Goal: Task Accomplishment & Management: Use online tool/utility

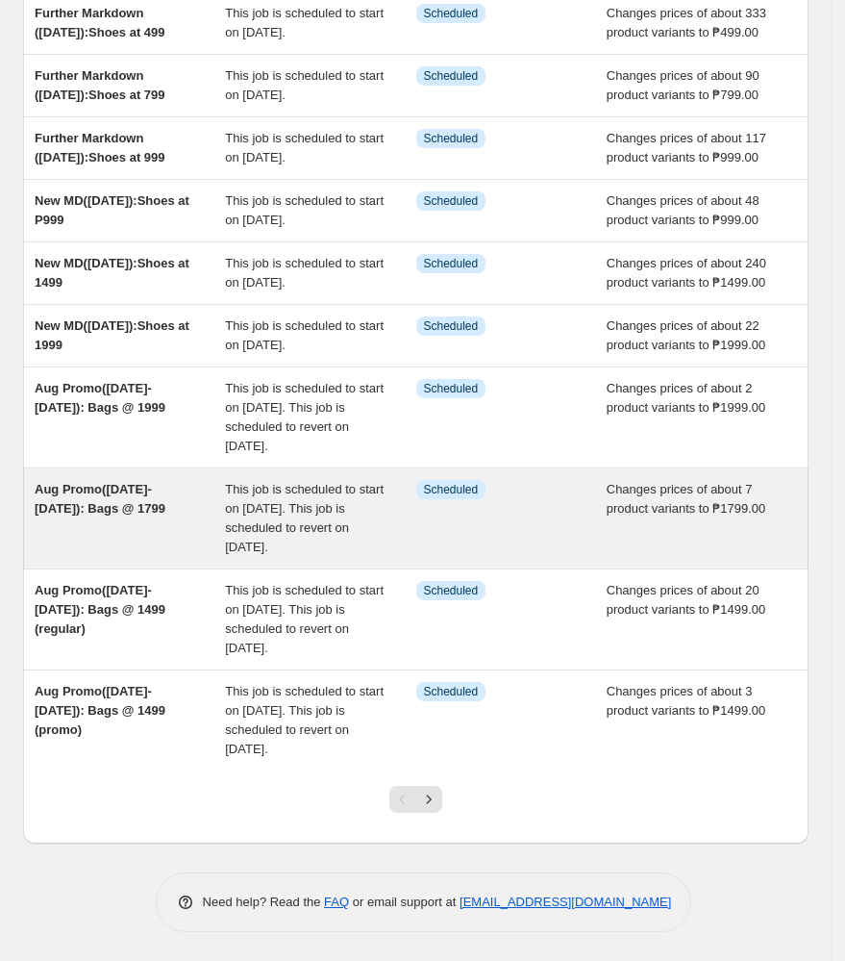
scroll to position [256, 0]
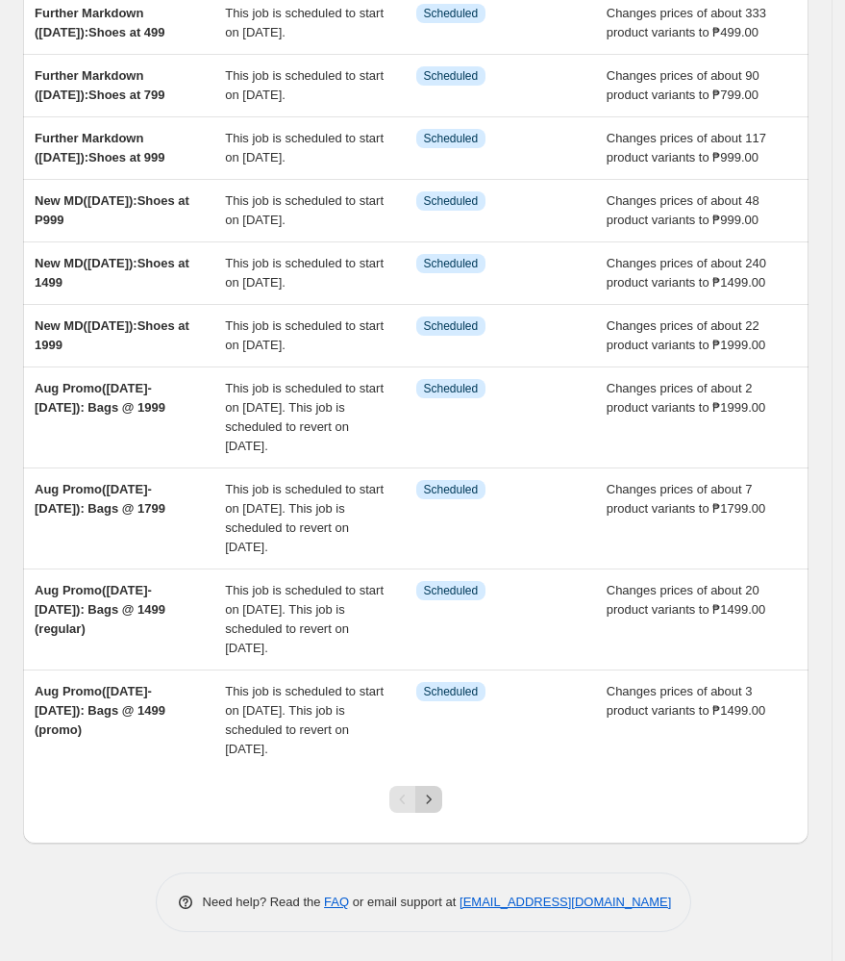
click at [433, 809] on icon "Next" at bounding box center [428, 798] width 19 height 19
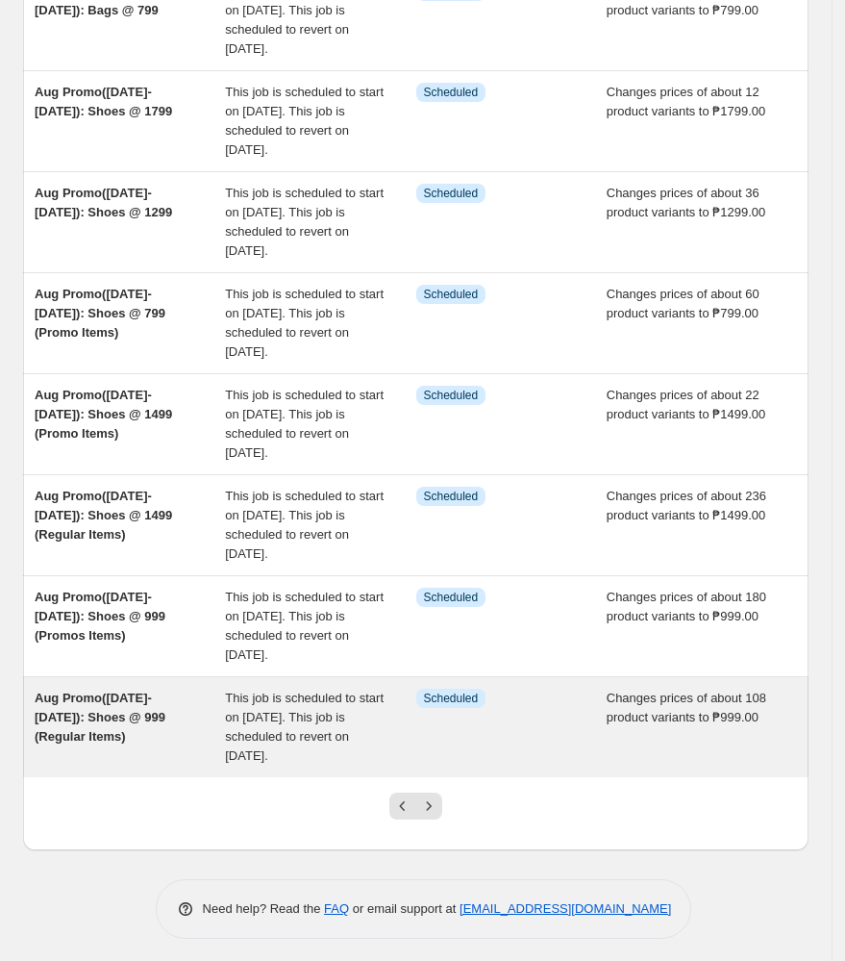
scroll to position [416, 0]
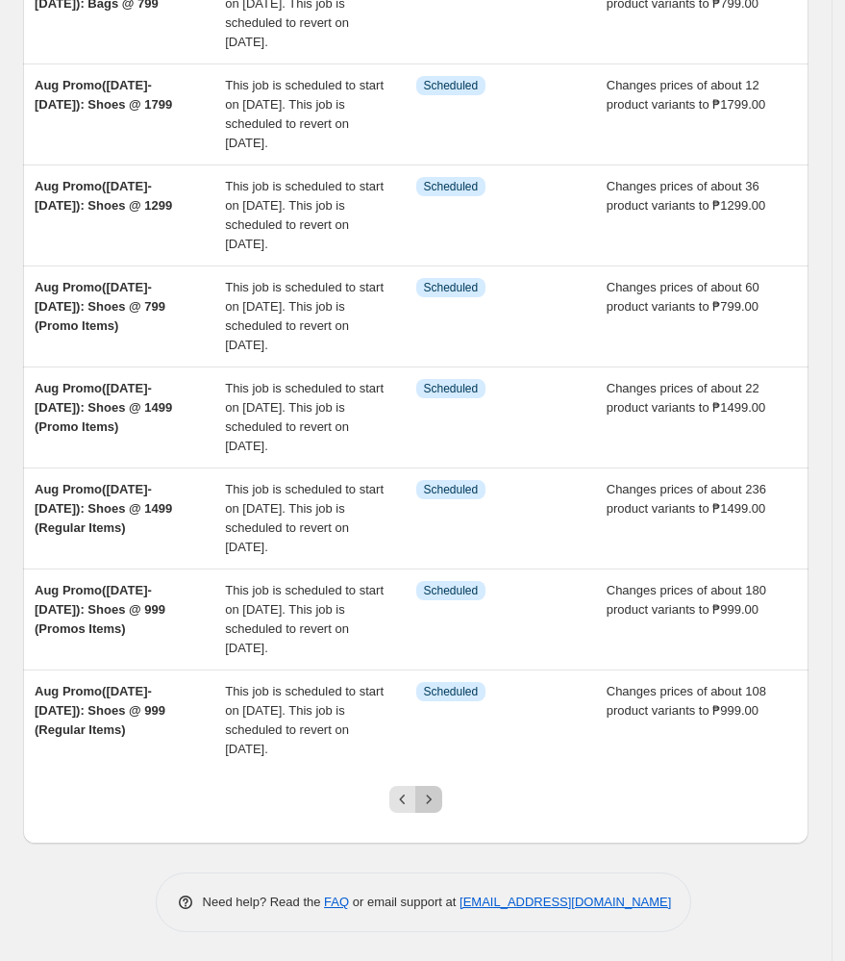
click at [433, 798] on icon "Next" at bounding box center [428, 798] width 19 height 19
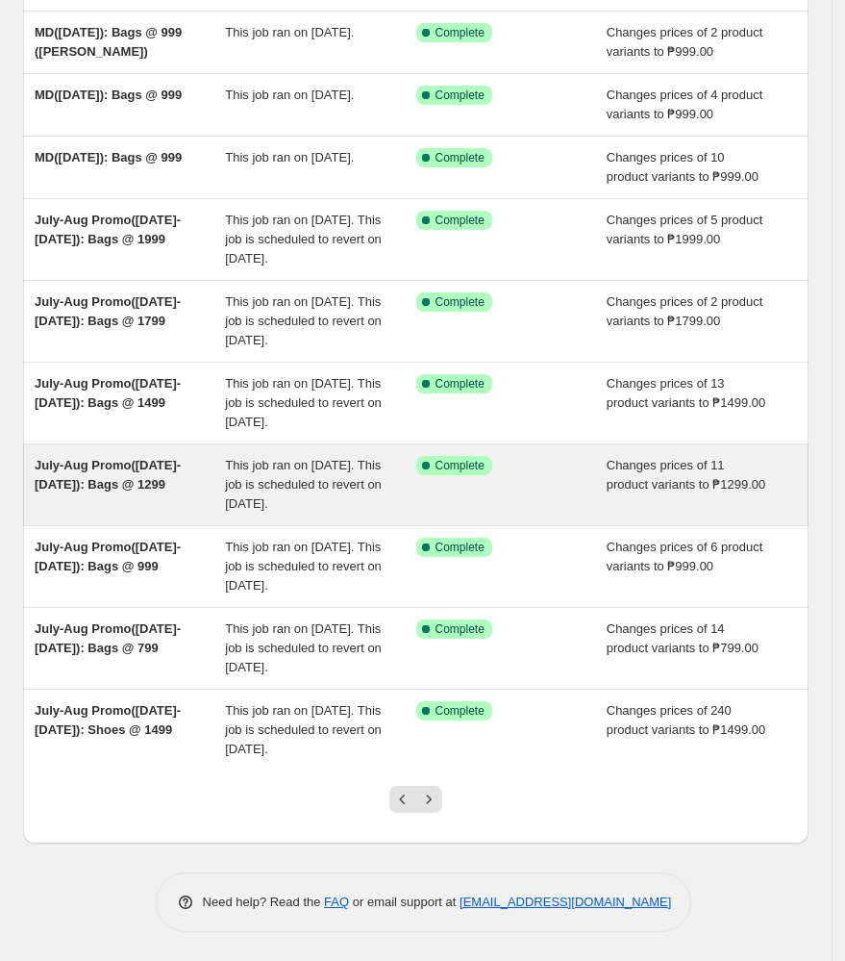
scroll to position [102, 0]
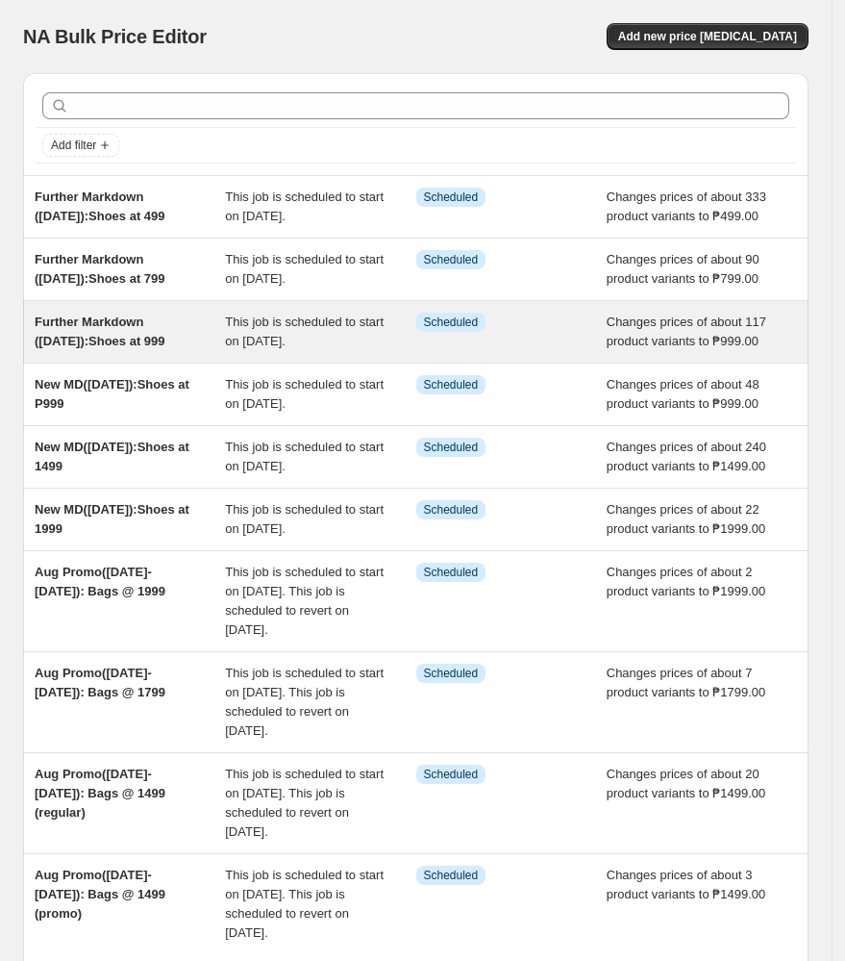
scroll to position [128, 0]
